Goal: Task Accomplishment & Management: Manage account settings

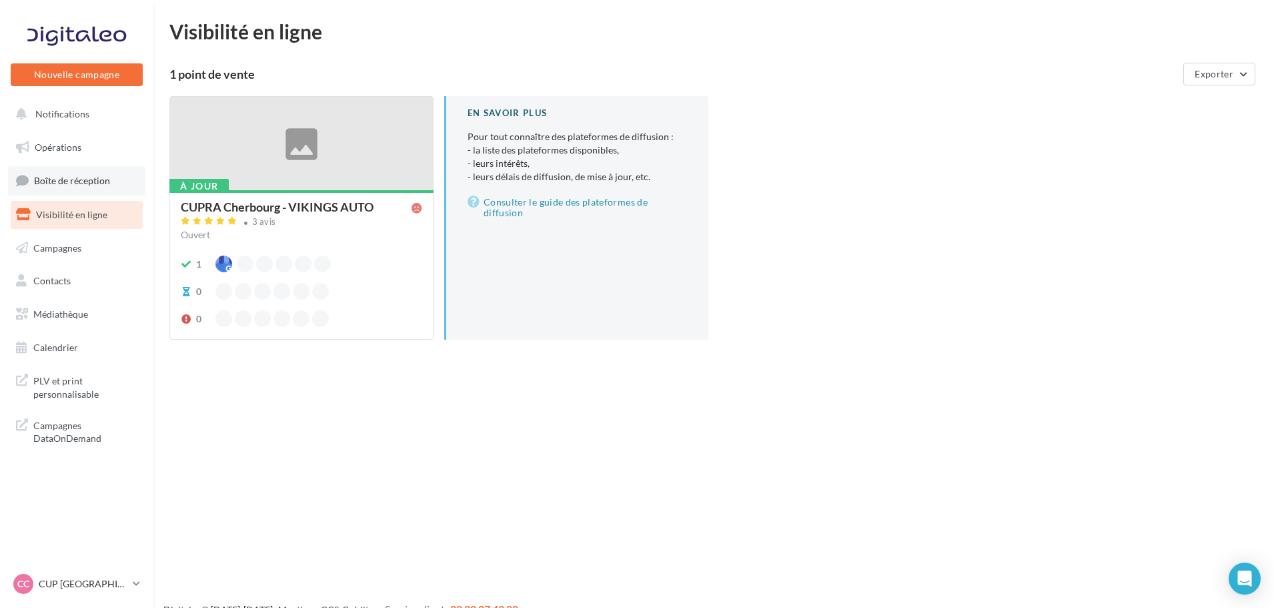
click at [72, 187] on link "Boîte de réception" at bounding box center [76, 180] width 137 height 29
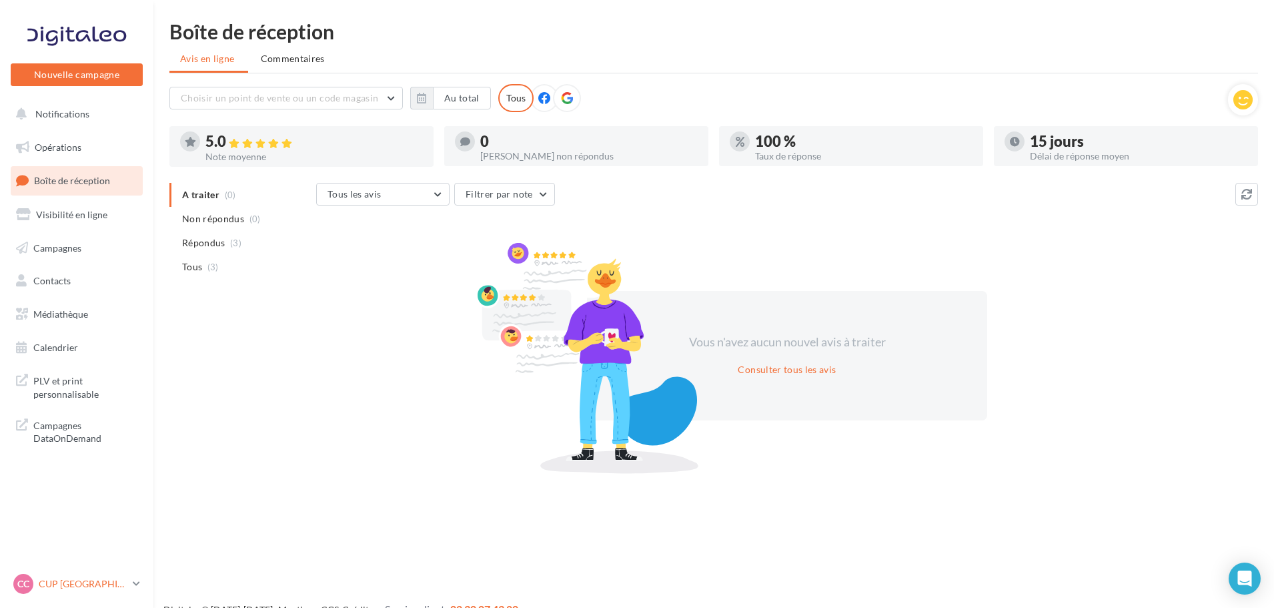
click at [60, 592] on div "CC CUP CHERBOURG cupra-[GEOGRAPHIC_DATA]" at bounding box center [70, 584] width 114 height 20
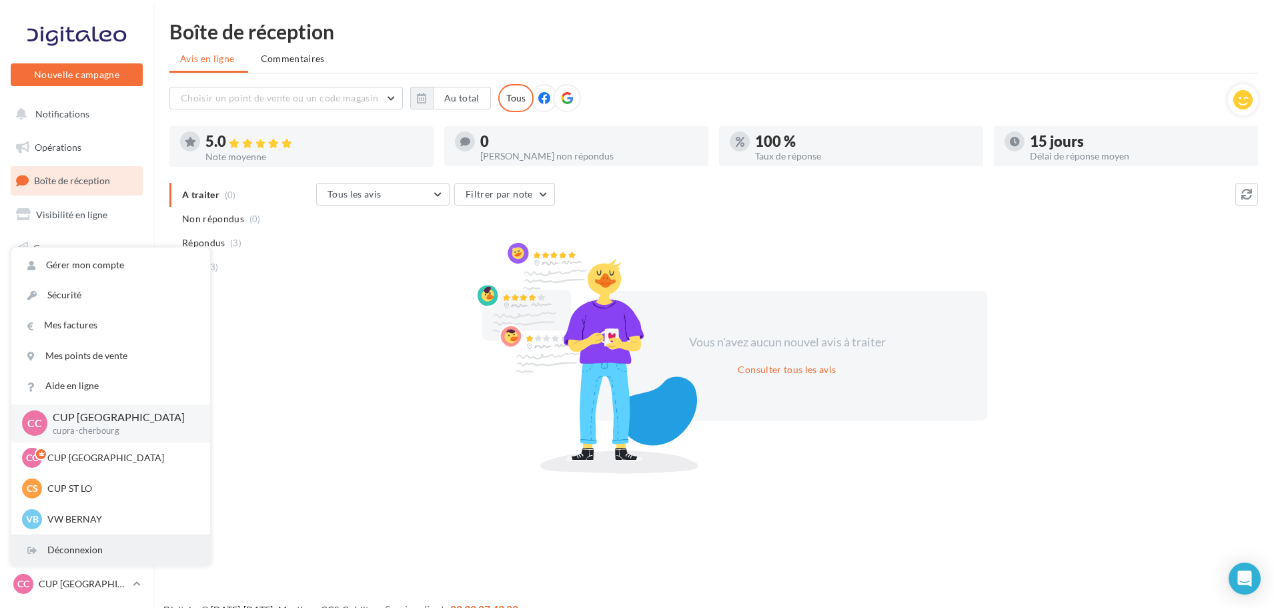
click at [74, 538] on div "Déconnexion" at bounding box center [110, 550] width 199 height 30
